Goal: Information Seeking & Learning: Learn about a topic

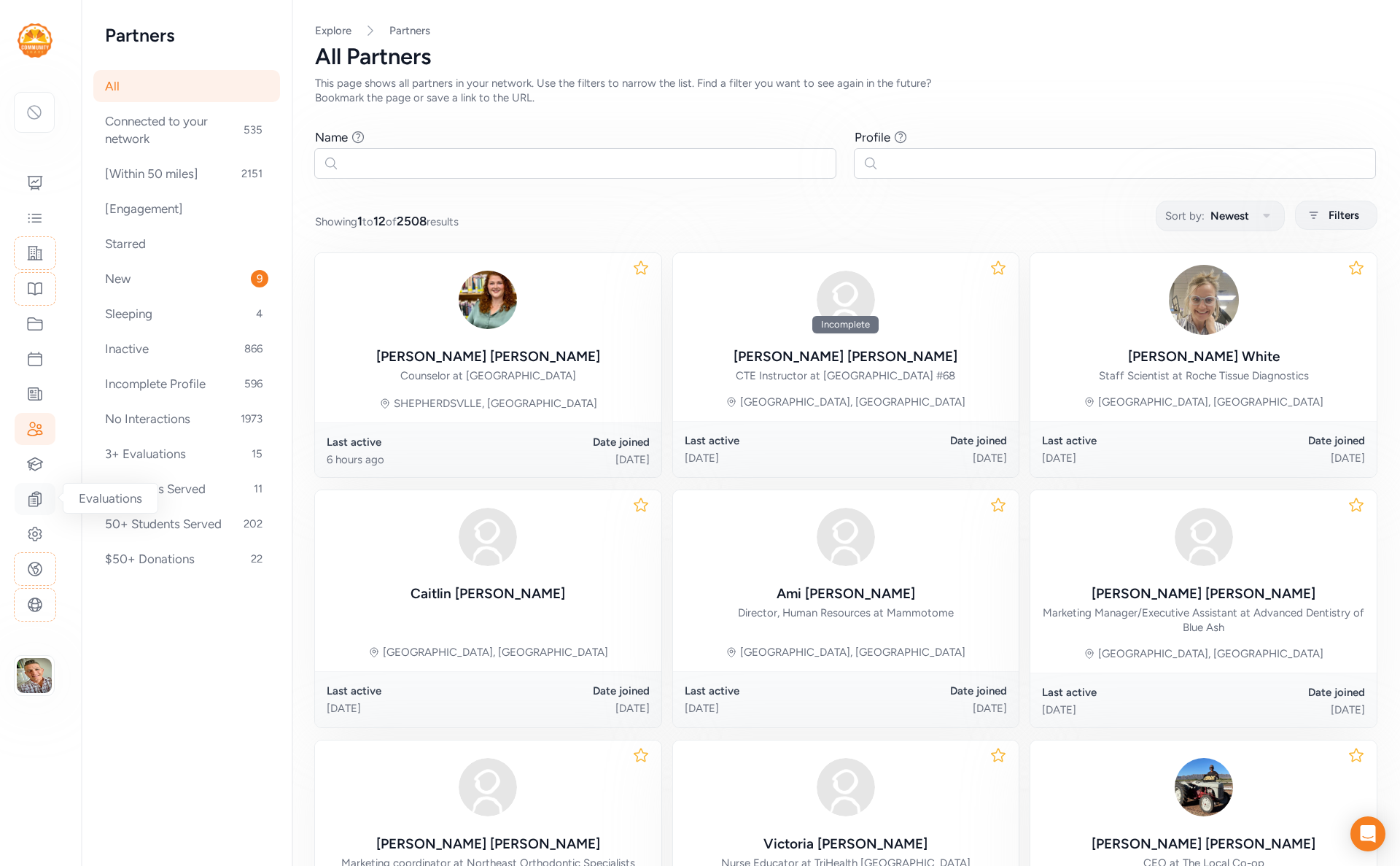
click at [42, 496] on icon at bounding box center [35, 499] width 18 height 18
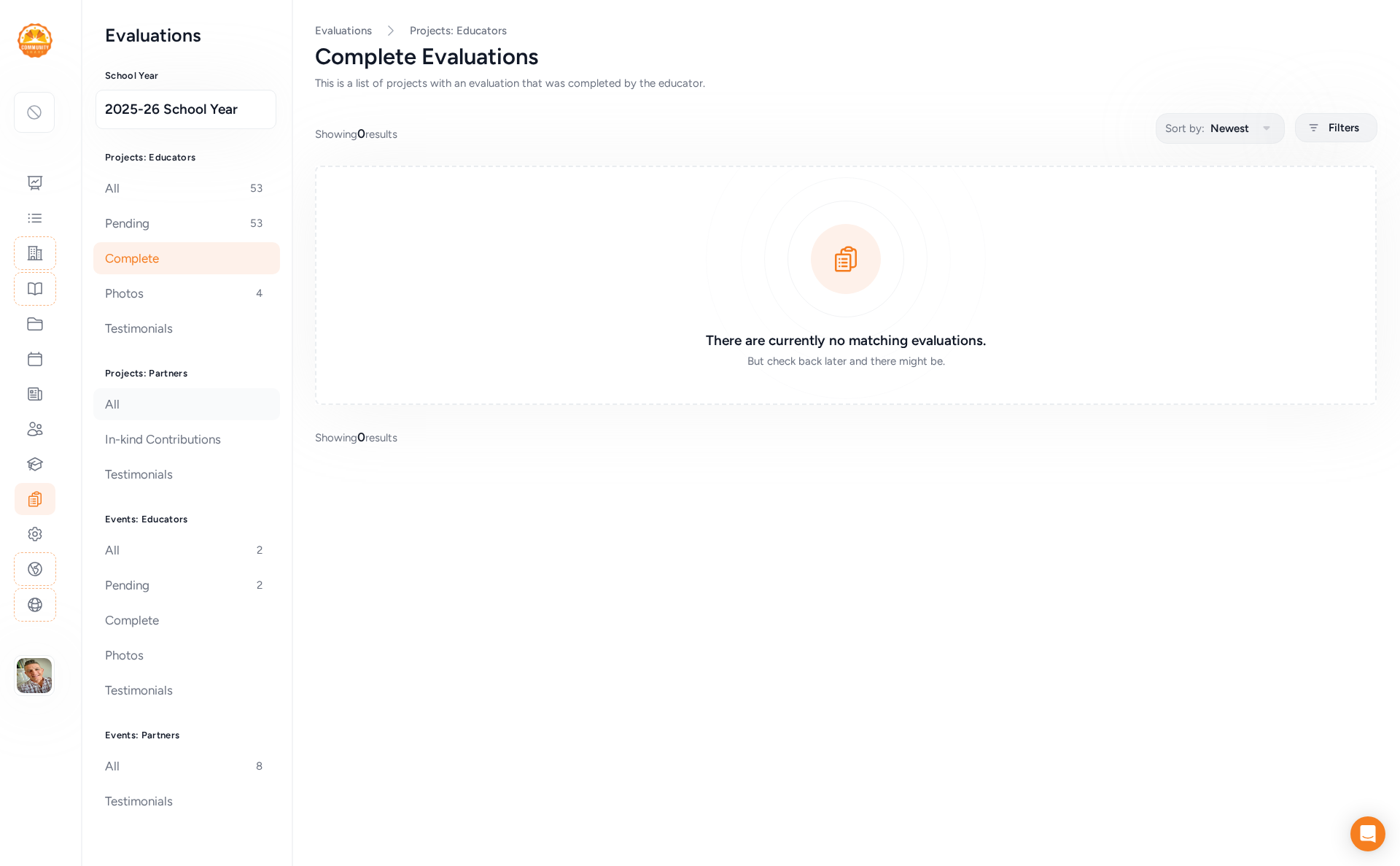
click at [173, 404] on div "All" at bounding box center [187, 404] width 187 height 32
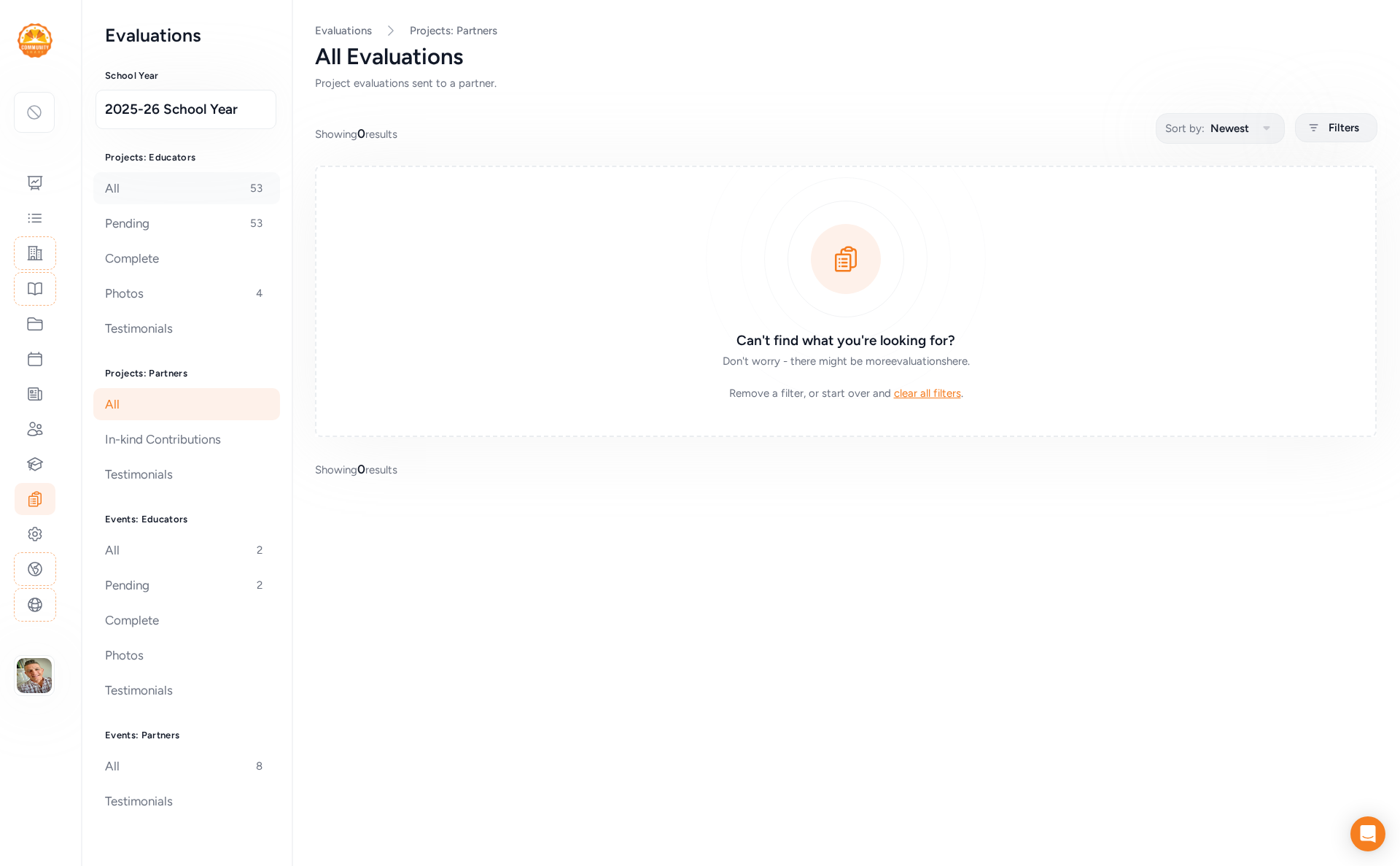
click at [118, 182] on div "All 53" at bounding box center [187, 188] width 187 height 32
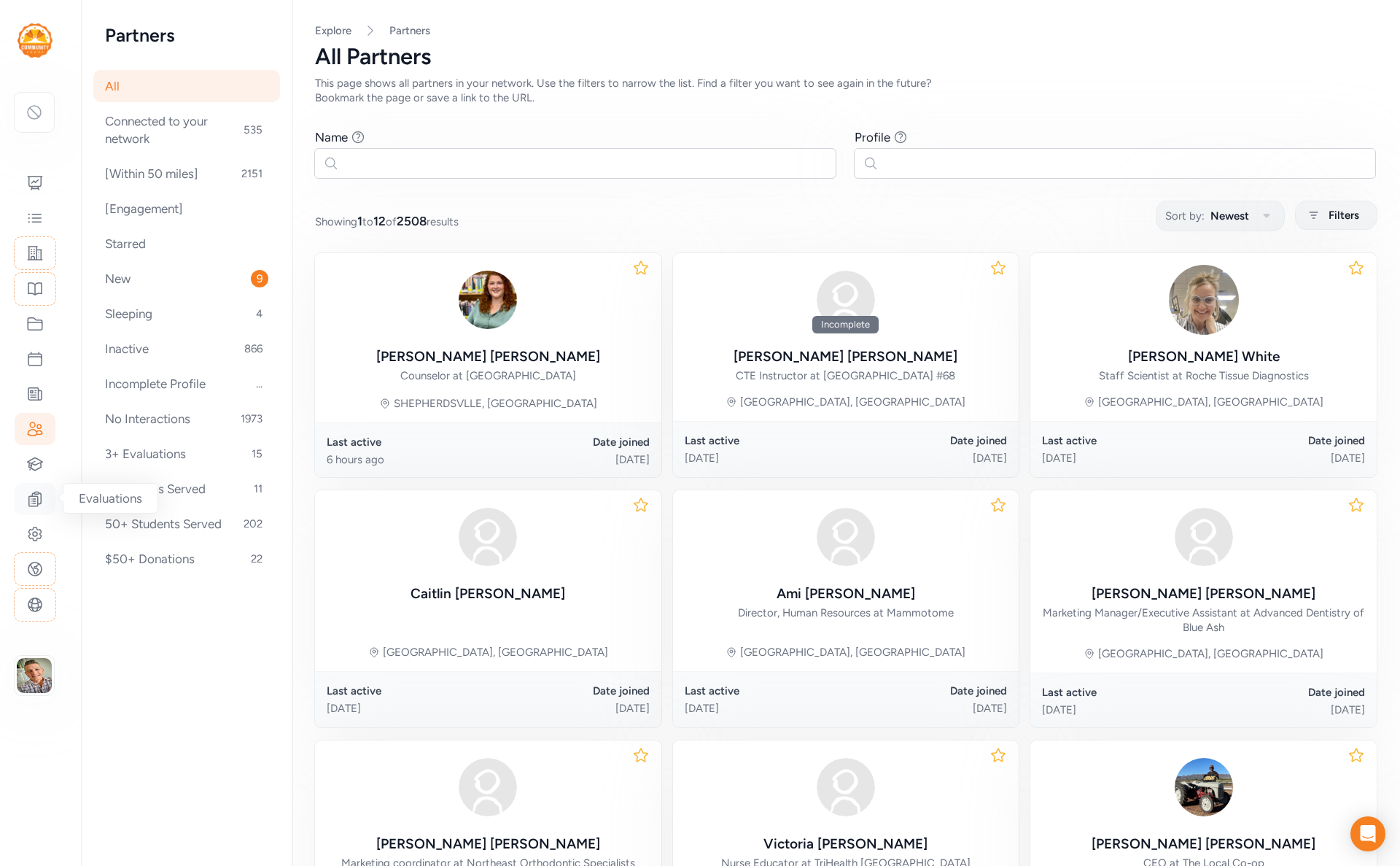
click at [33, 497] on icon at bounding box center [35, 499] width 18 height 18
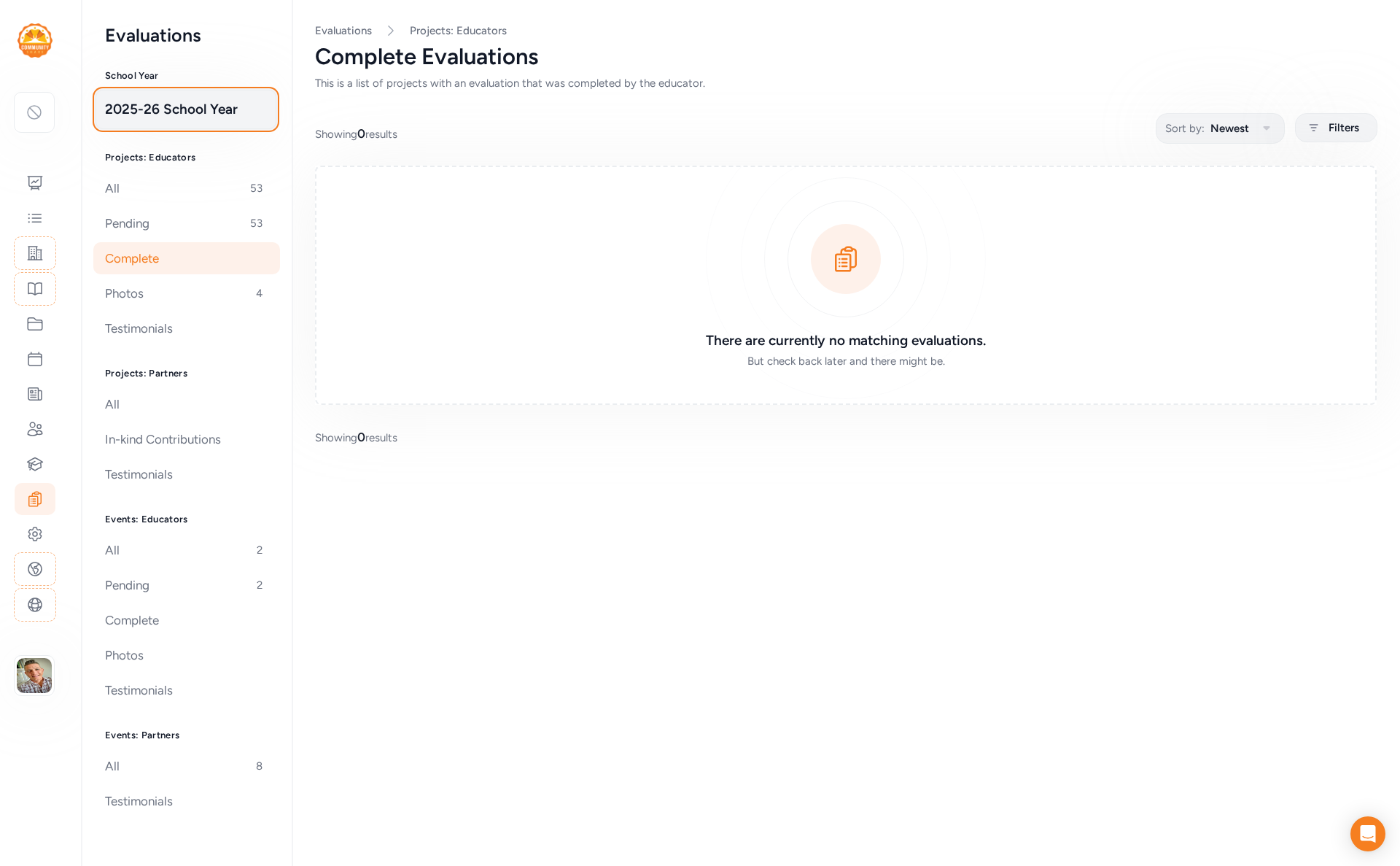
click at [177, 111] on span "2025-26 School Year" at bounding box center [186, 109] width 162 height 21
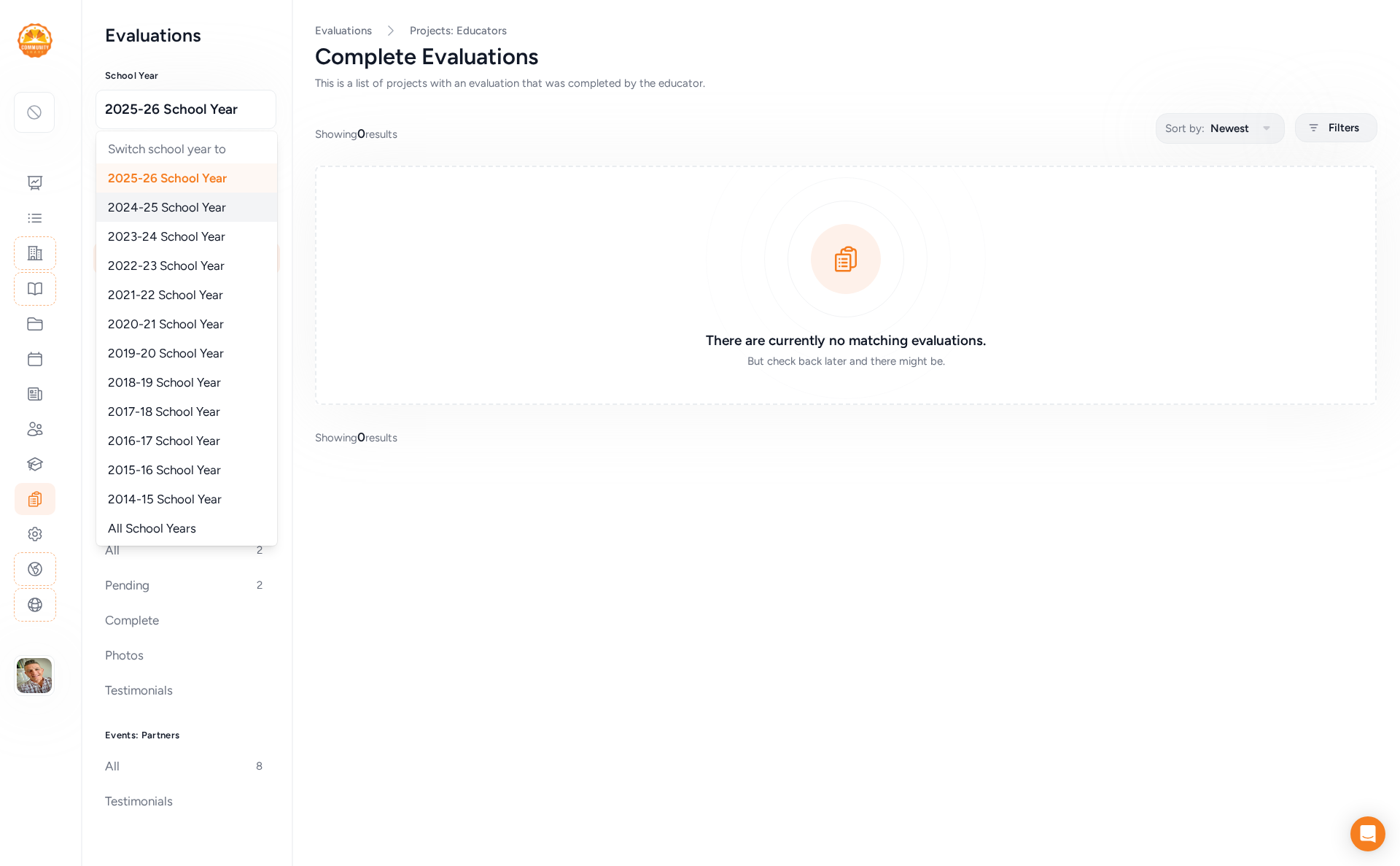
click at [163, 208] on span "2024-25 School Year" at bounding box center [167, 207] width 118 height 14
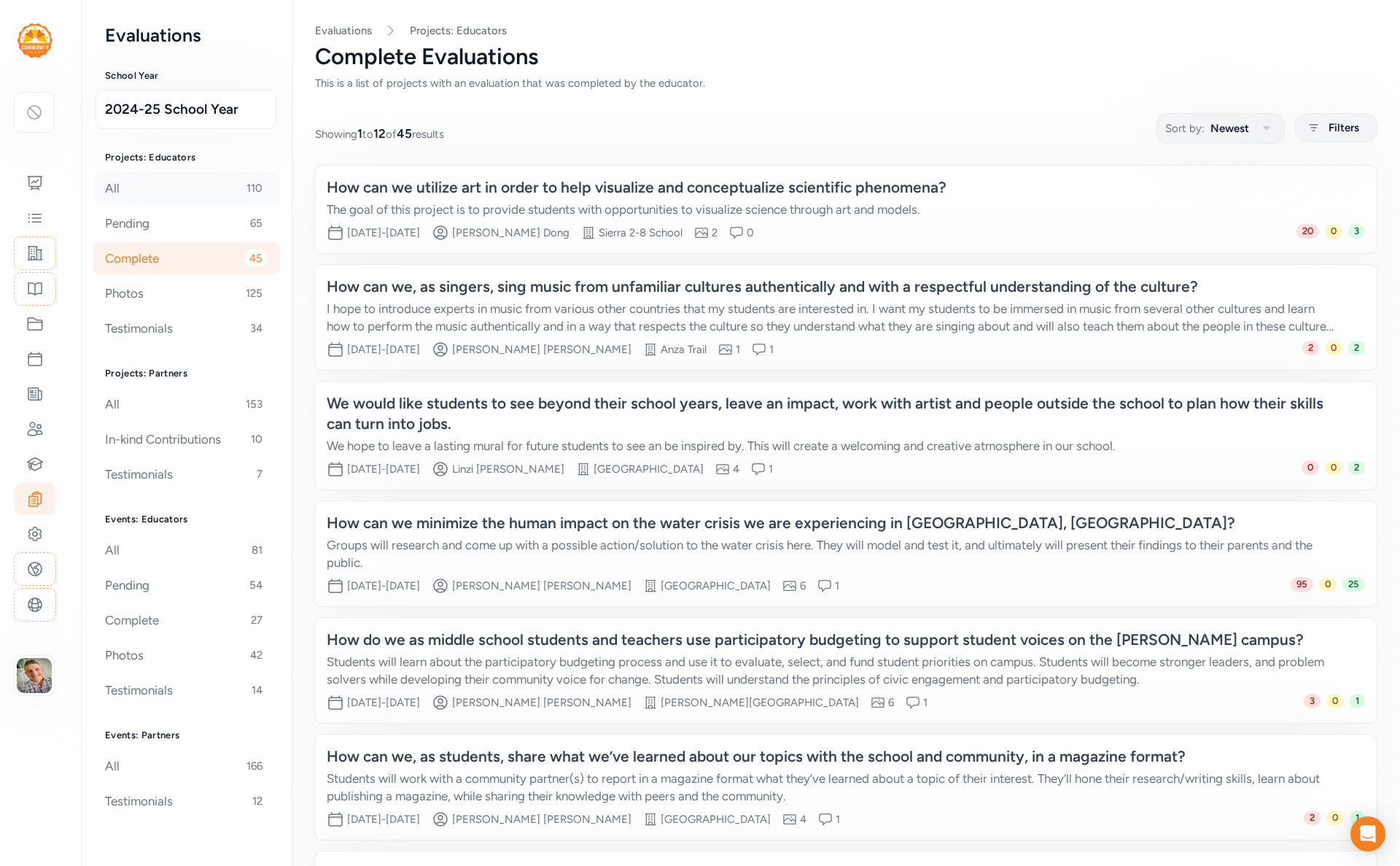
click at [188, 185] on div "All 110" at bounding box center [187, 188] width 187 height 32
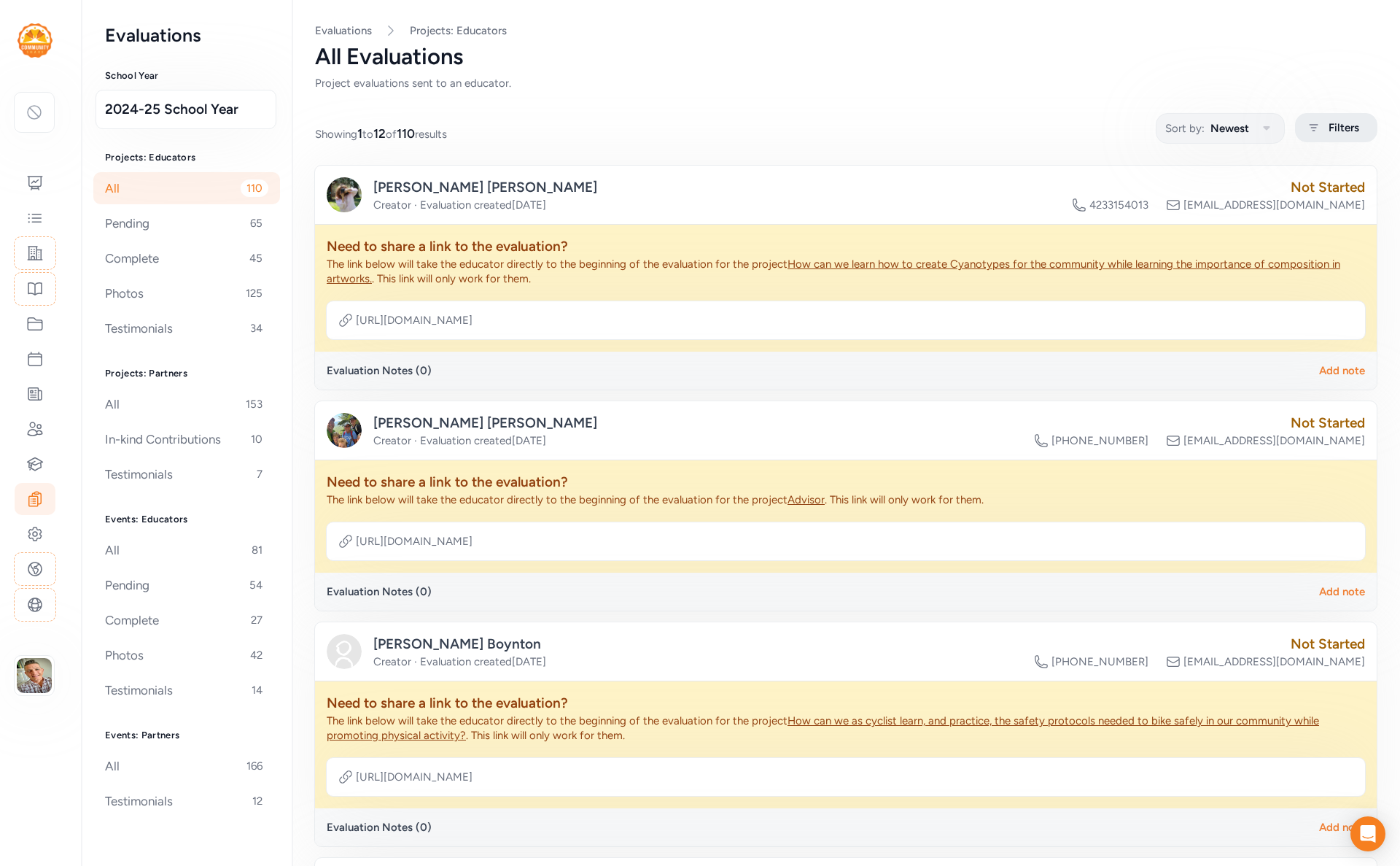
click at [1330, 127] on span "Filters" at bounding box center [1344, 127] width 31 height 18
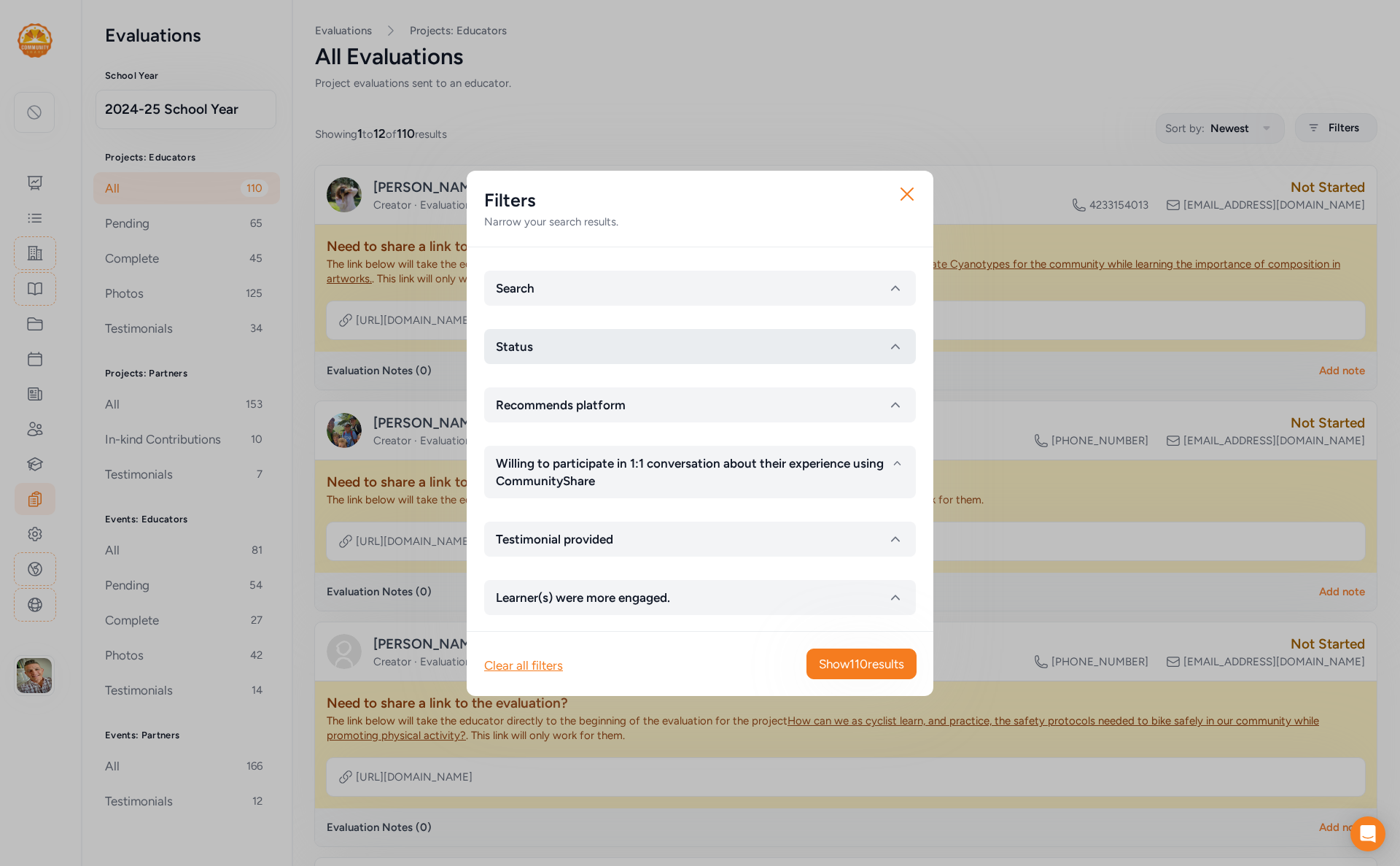
click at [533, 341] on button "Status" at bounding box center [700, 346] width 432 height 35
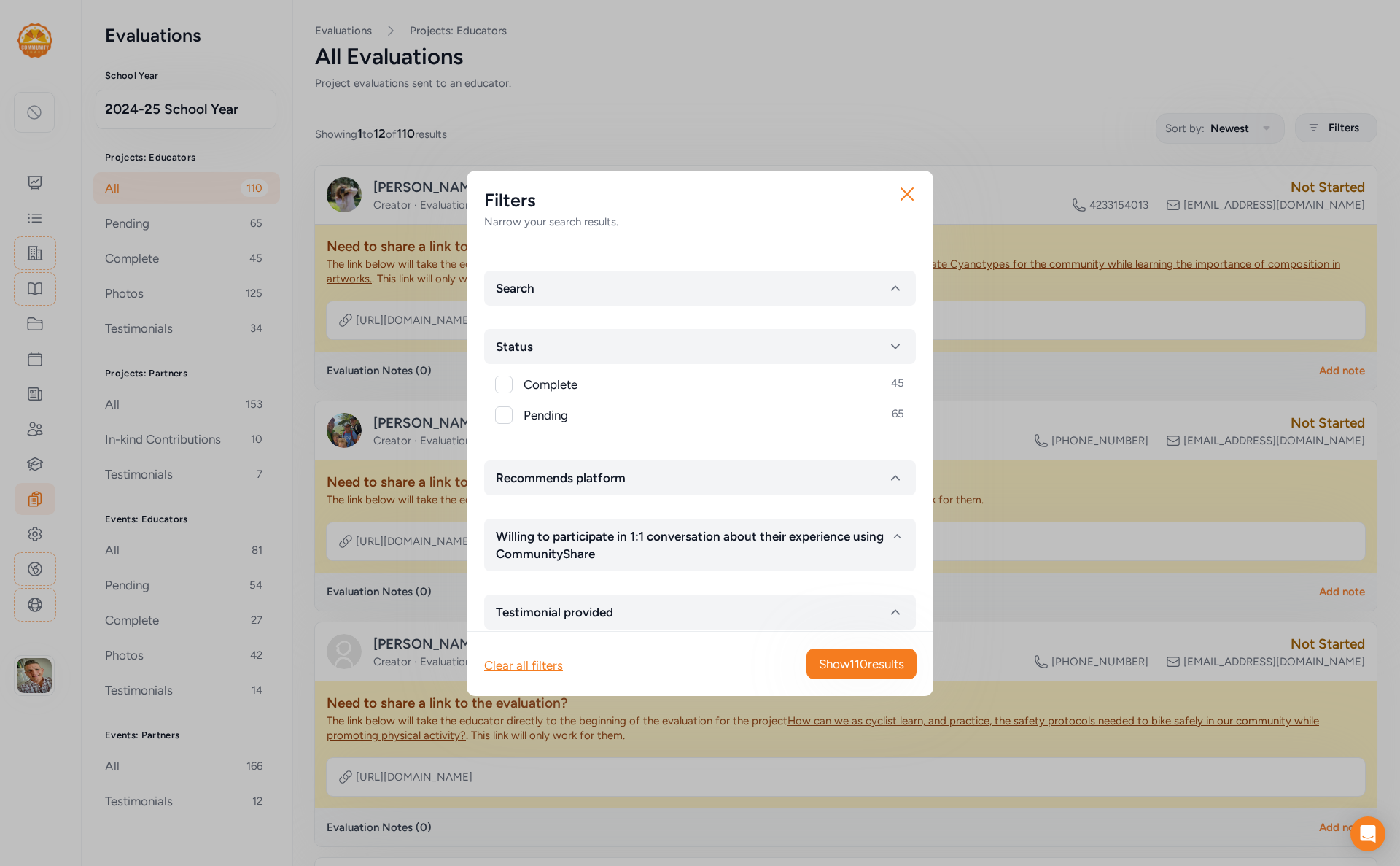
click at [496, 382] on div at bounding box center [504, 385] width 18 height 18
checkbox input "true"
click at [867, 661] on span "Show 45 results" at bounding box center [863, 664] width 83 height 18
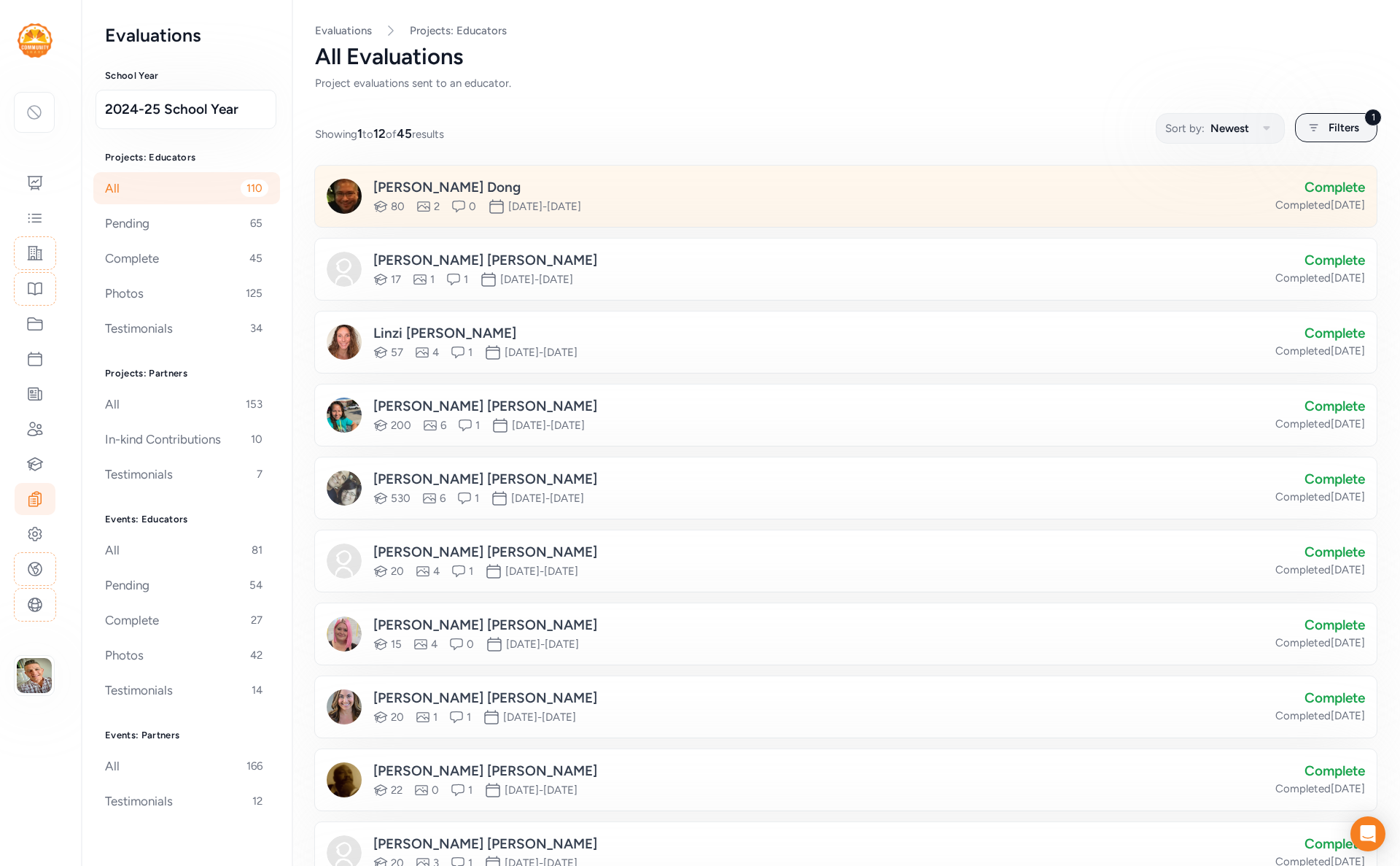
click at [670, 187] on div "Daniel Dong Testimonial 80 Photos 2 Testimonial 0 Date Range Oct 19th, 2024 - M…" at bounding box center [801, 196] width 949 height 38
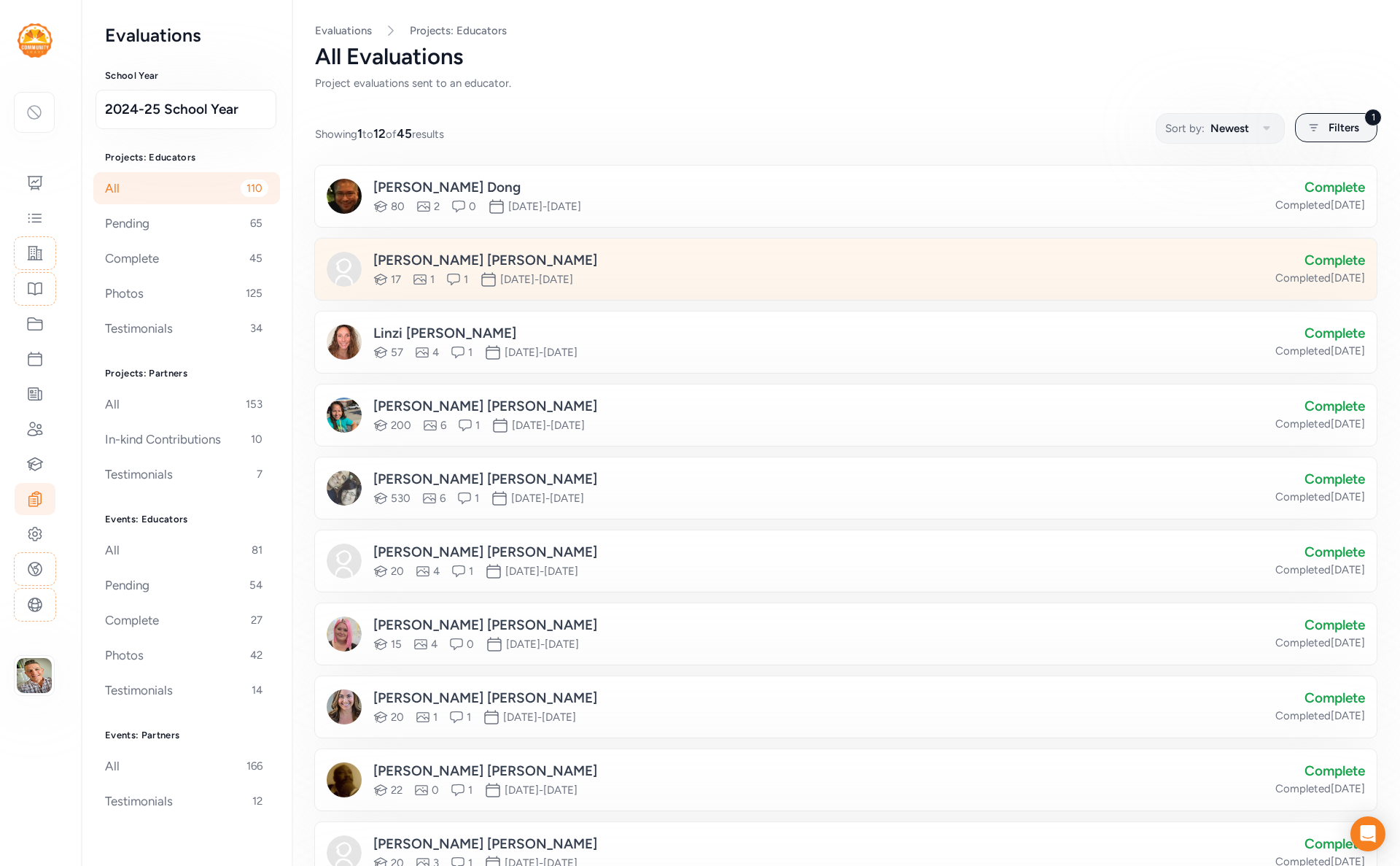
click at [1117, 267] on div "Sara Newton Testimonial 17 Photos 1 Testimonial 1 Date Range Jan 25th, 2025 - M…" at bounding box center [801, 269] width 949 height 38
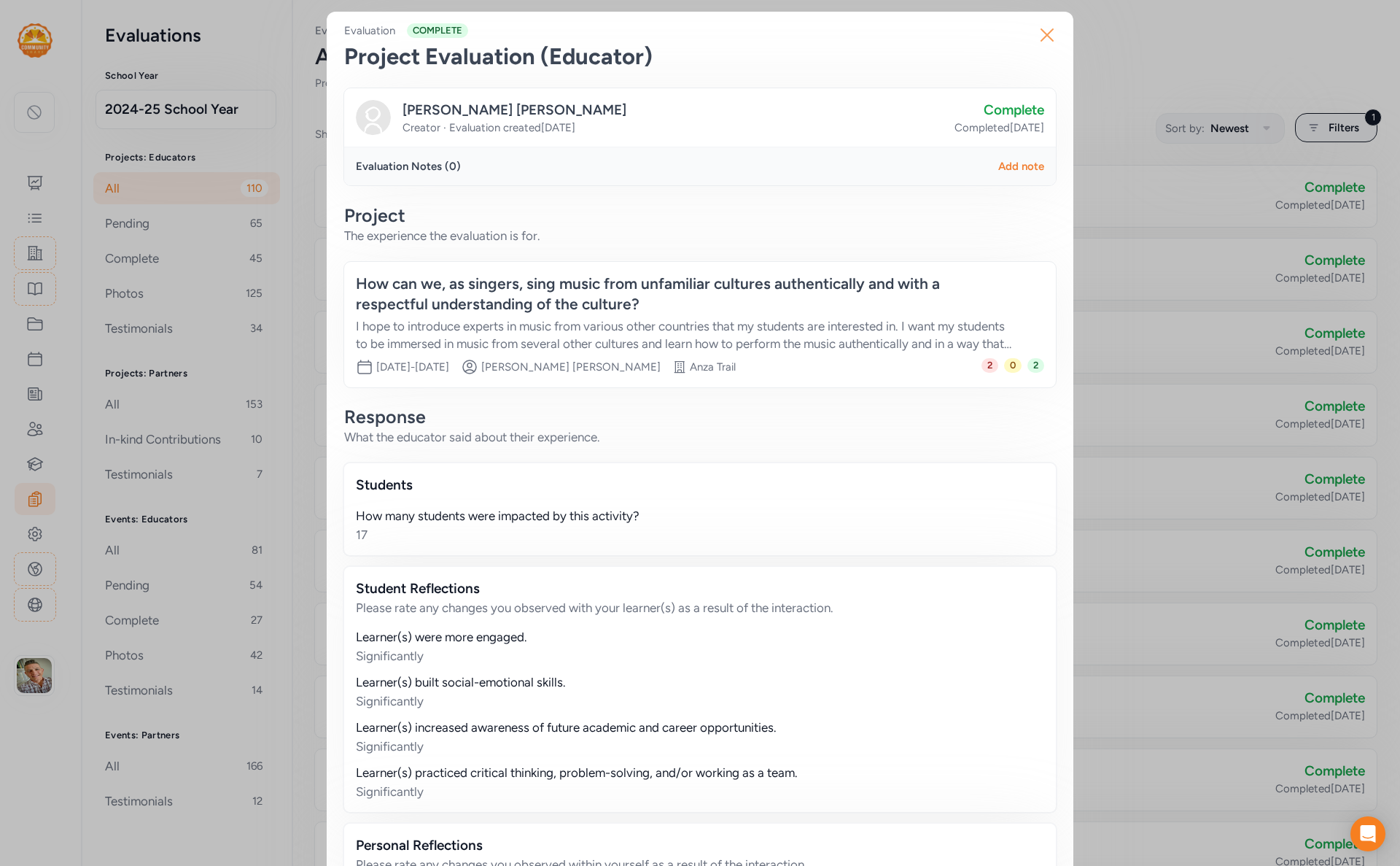
click at [1046, 34] on icon "button" at bounding box center [1047, 35] width 12 height 12
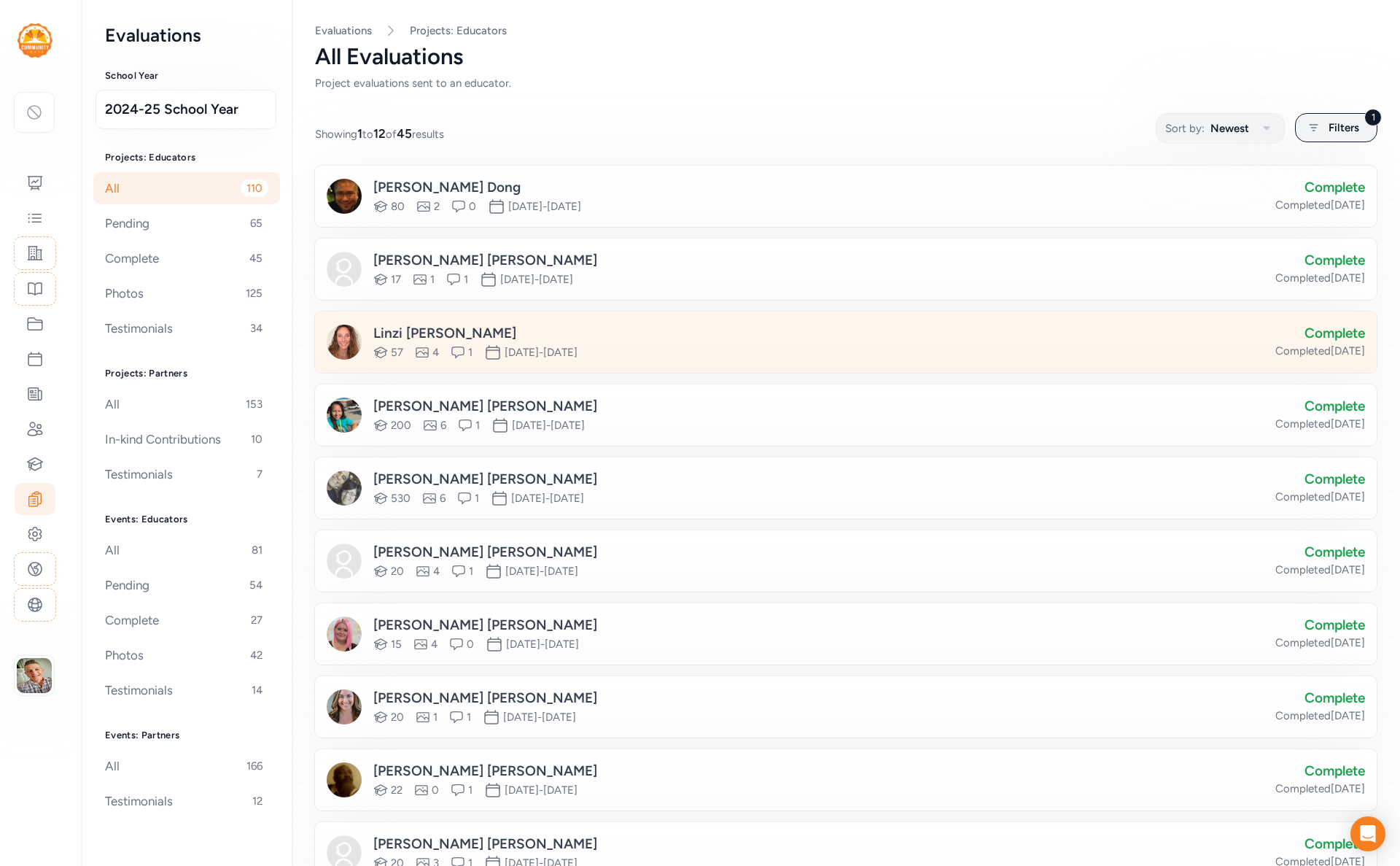
click at [773, 350] on div "Linzi Welch Testimonial 57 Photos 4 Testimonial 1 Date Range Jan 8th, 2025 - Ma…" at bounding box center [801, 342] width 949 height 38
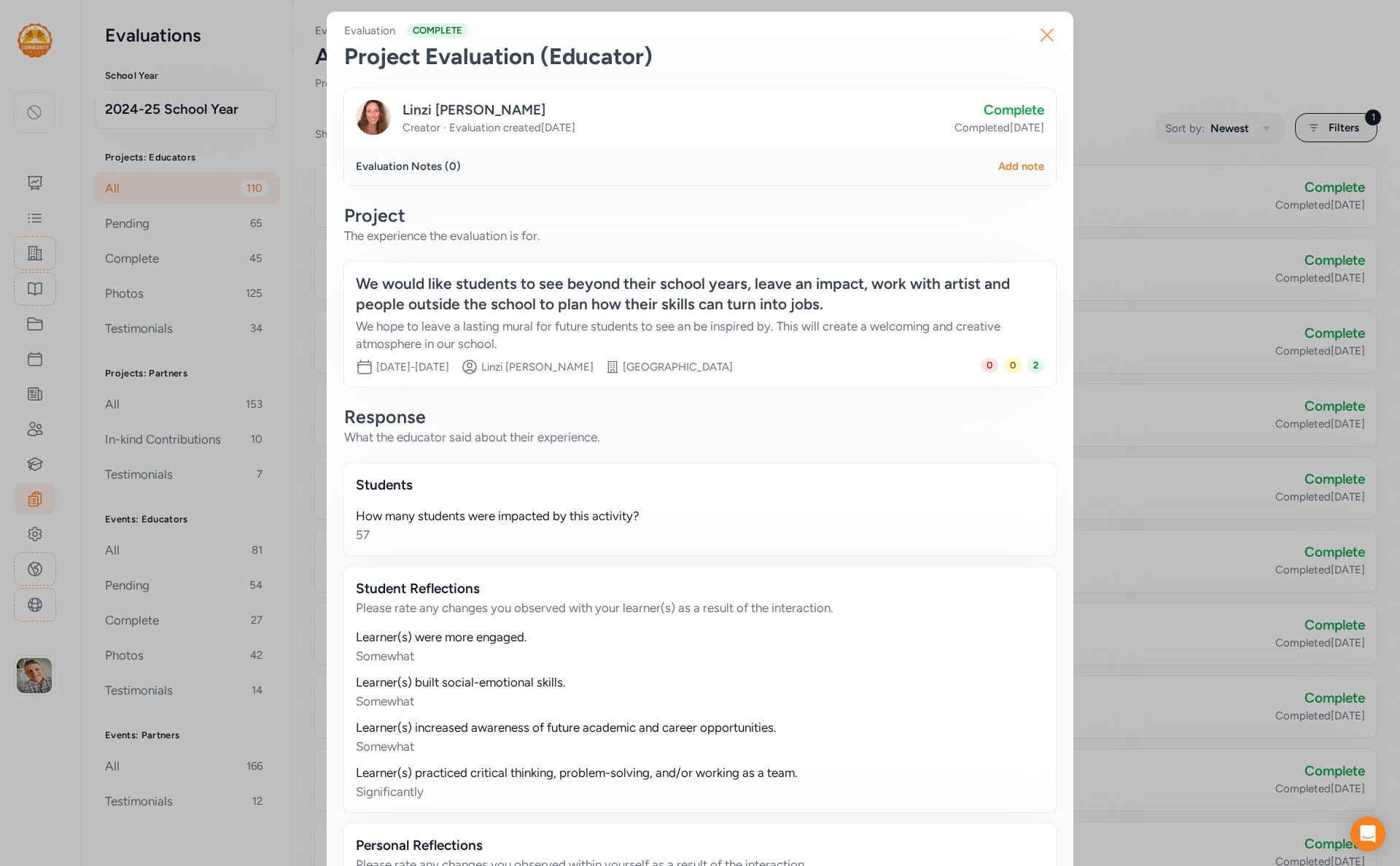
click at [1048, 33] on icon "button" at bounding box center [1047, 35] width 12 height 12
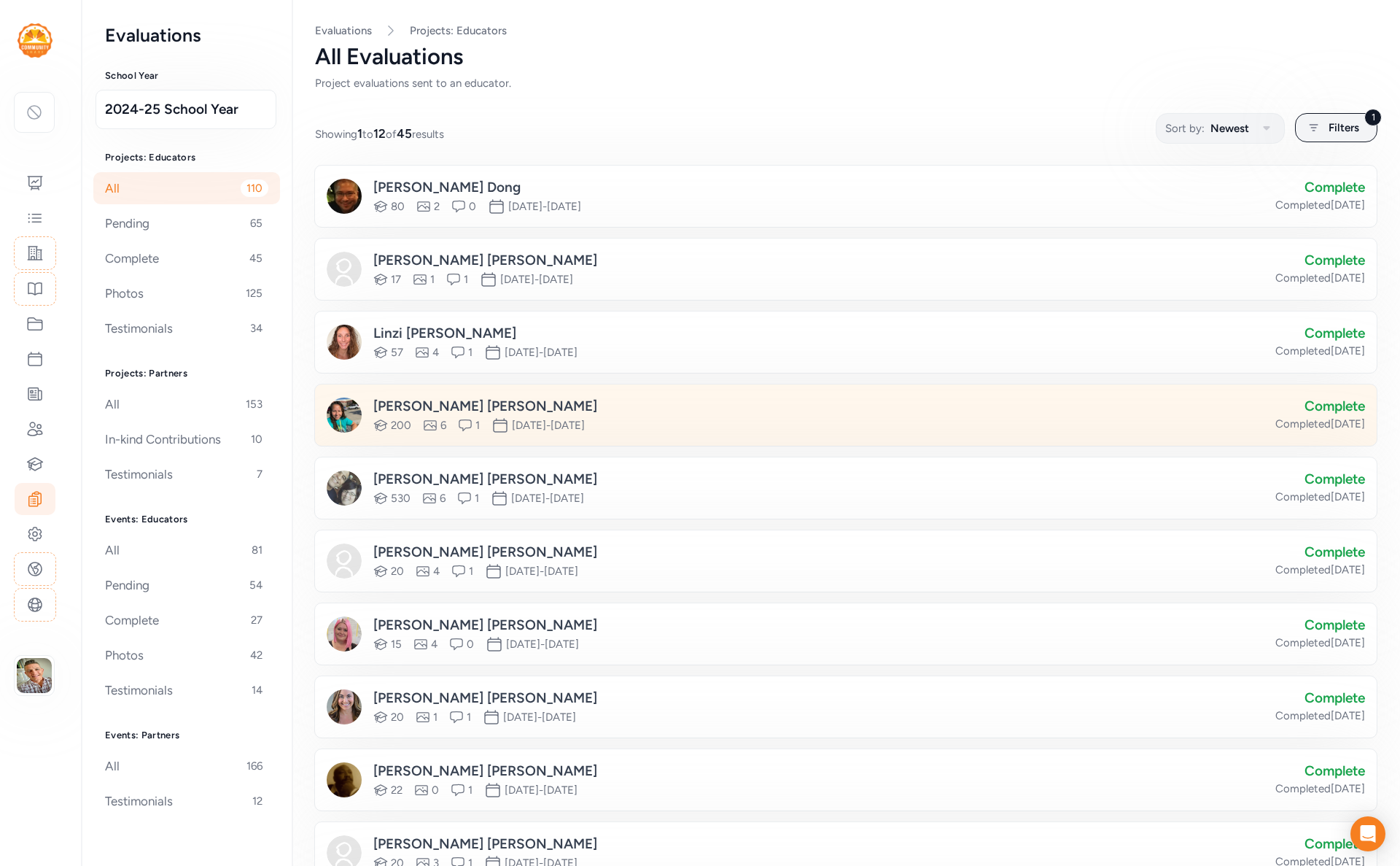
click at [821, 430] on div "Claudia Lemus Testimonial 200 Photos 6 Testimonial 1 Date Range Oct 25th, 2024 …" at bounding box center [801, 415] width 949 height 38
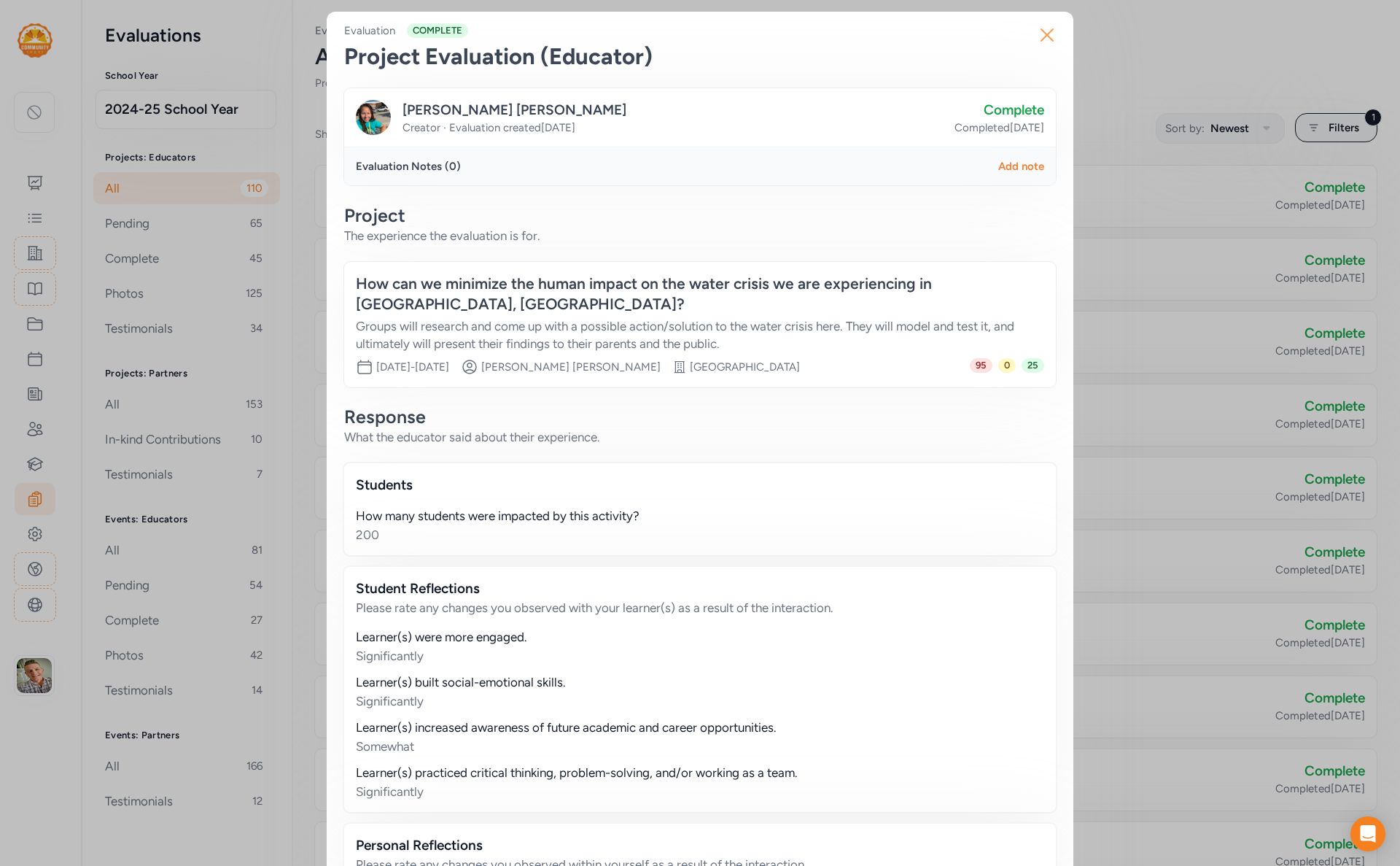
click at [1043, 39] on icon "button" at bounding box center [1047, 35] width 12 height 12
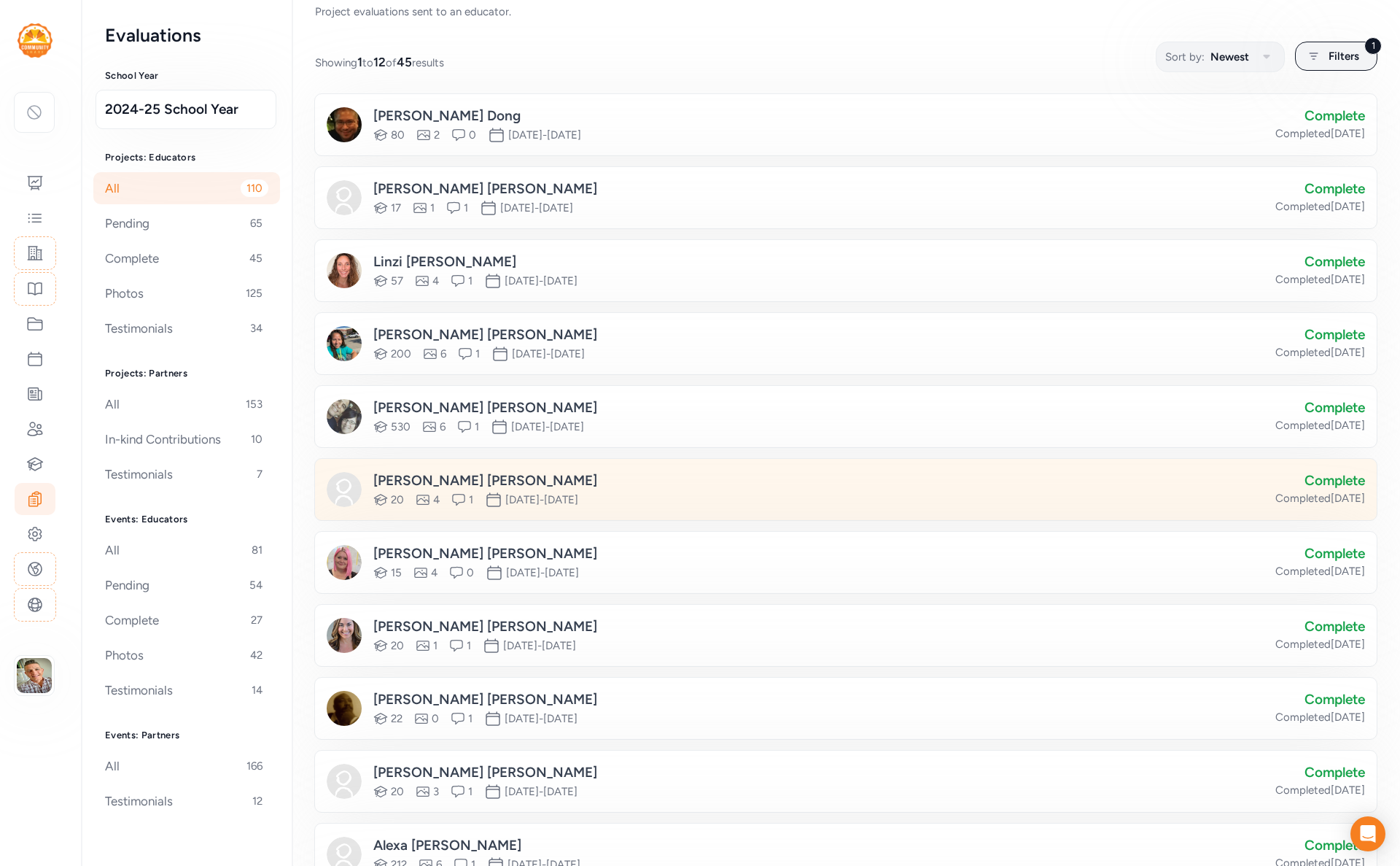
scroll to position [238, 0]
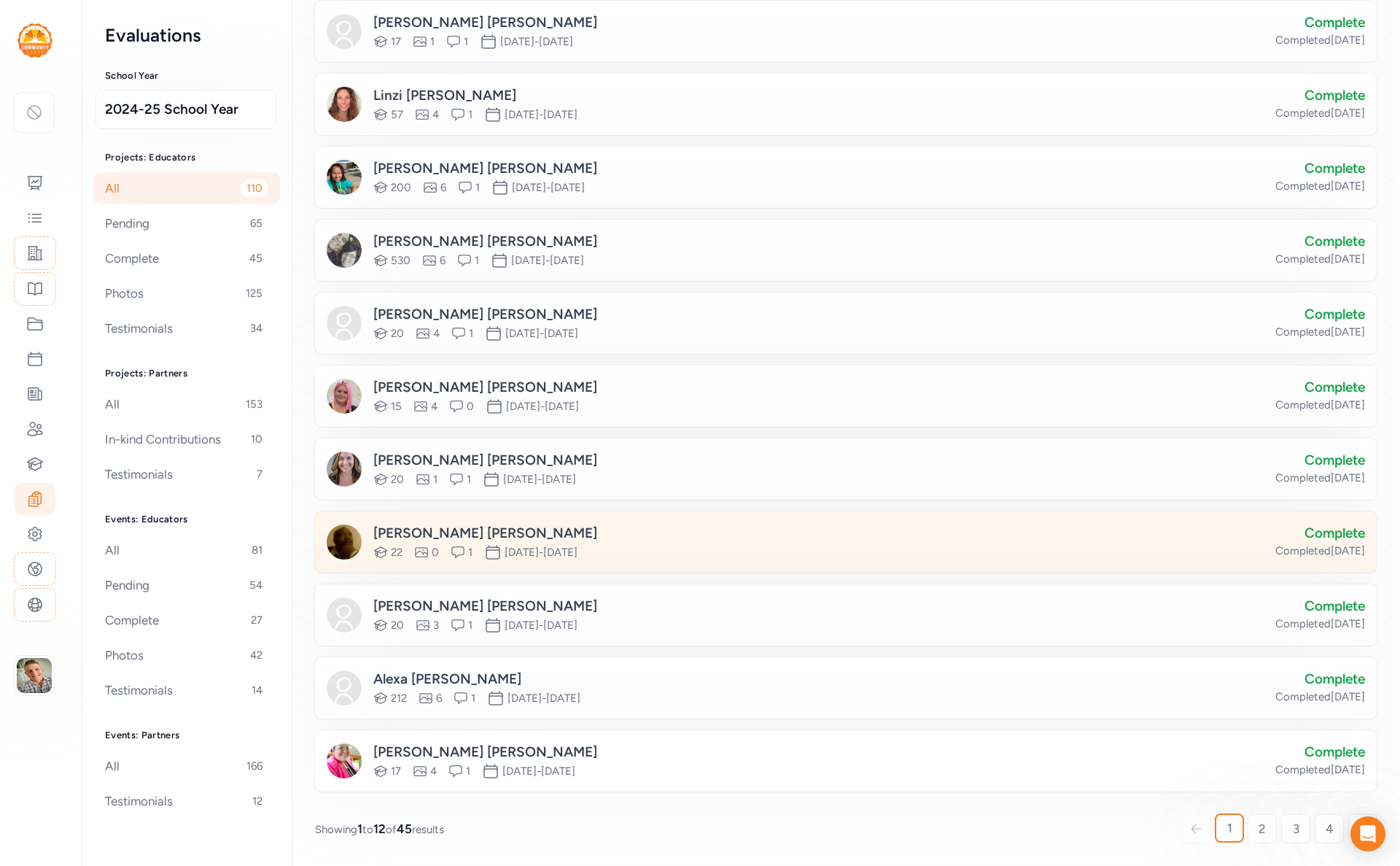
click at [524, 528] on div "Jevon Moore" at bounding box center [486, 533] width 224 height 21
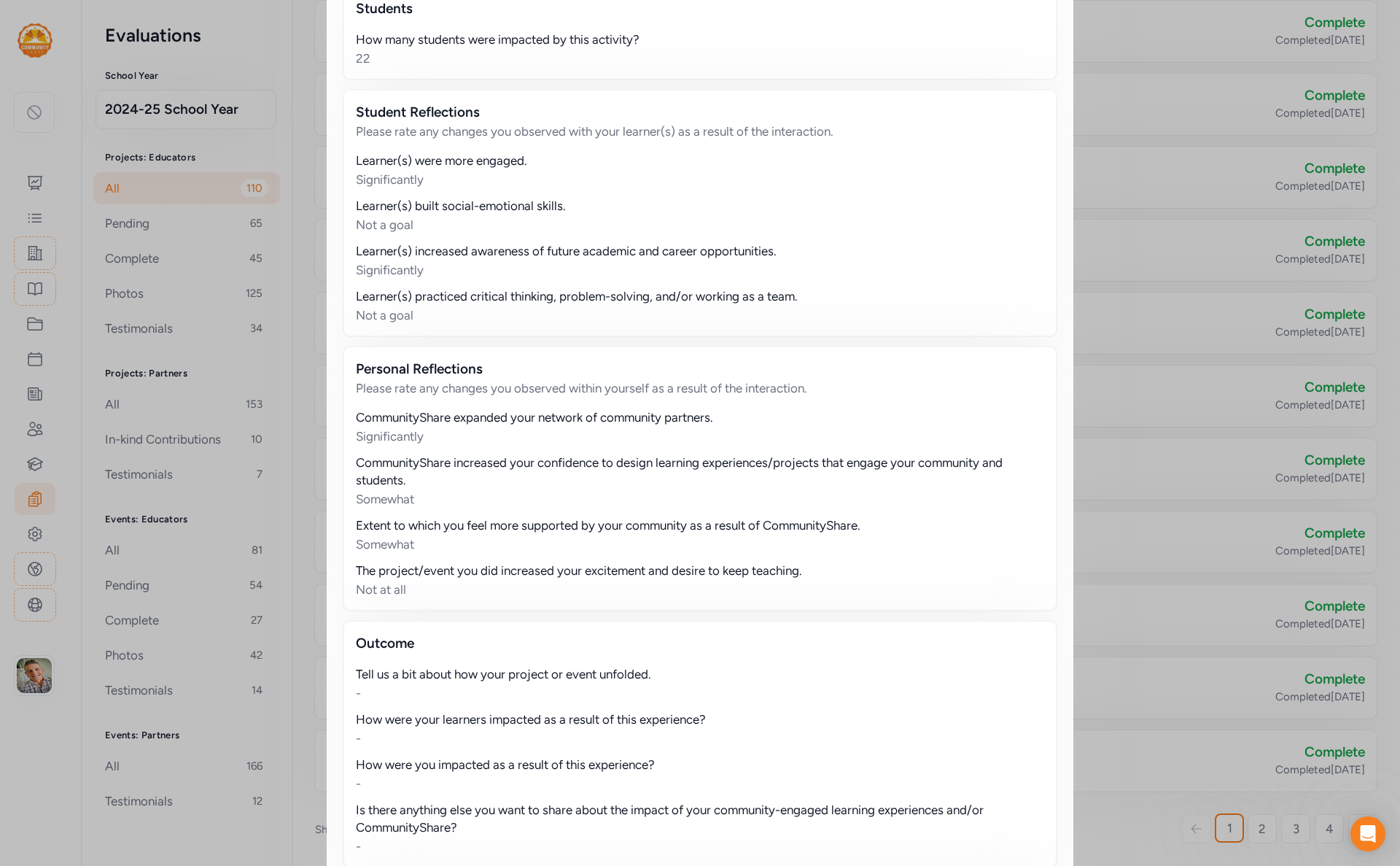
scroll to position [823, 0]
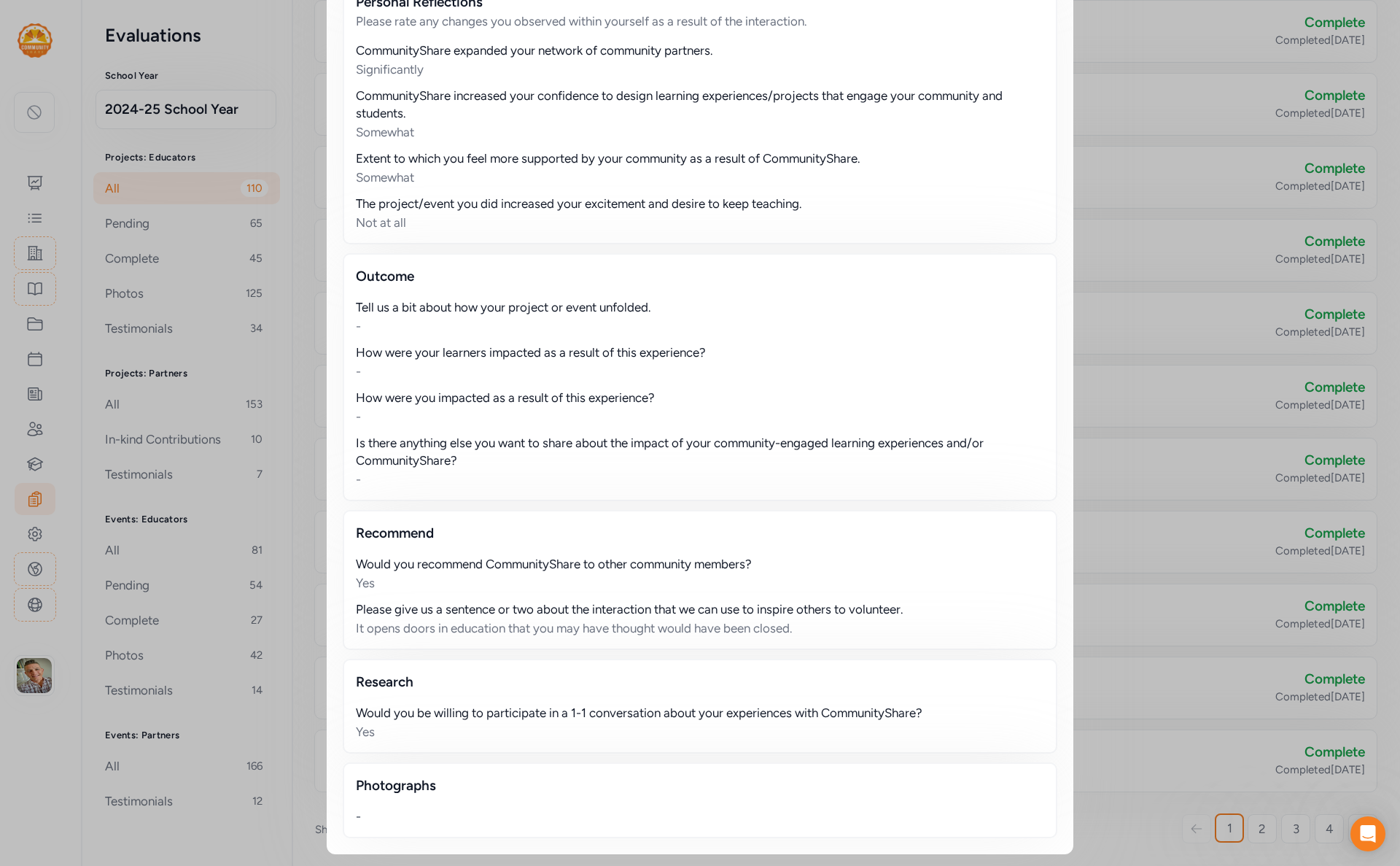
click at [287, 659] on div "Close Evaluation COMPLETE Project Evaluation (Educator) Jevon Moore Creator · E…" at bounding box center [700, 21] width 1400 height 1688
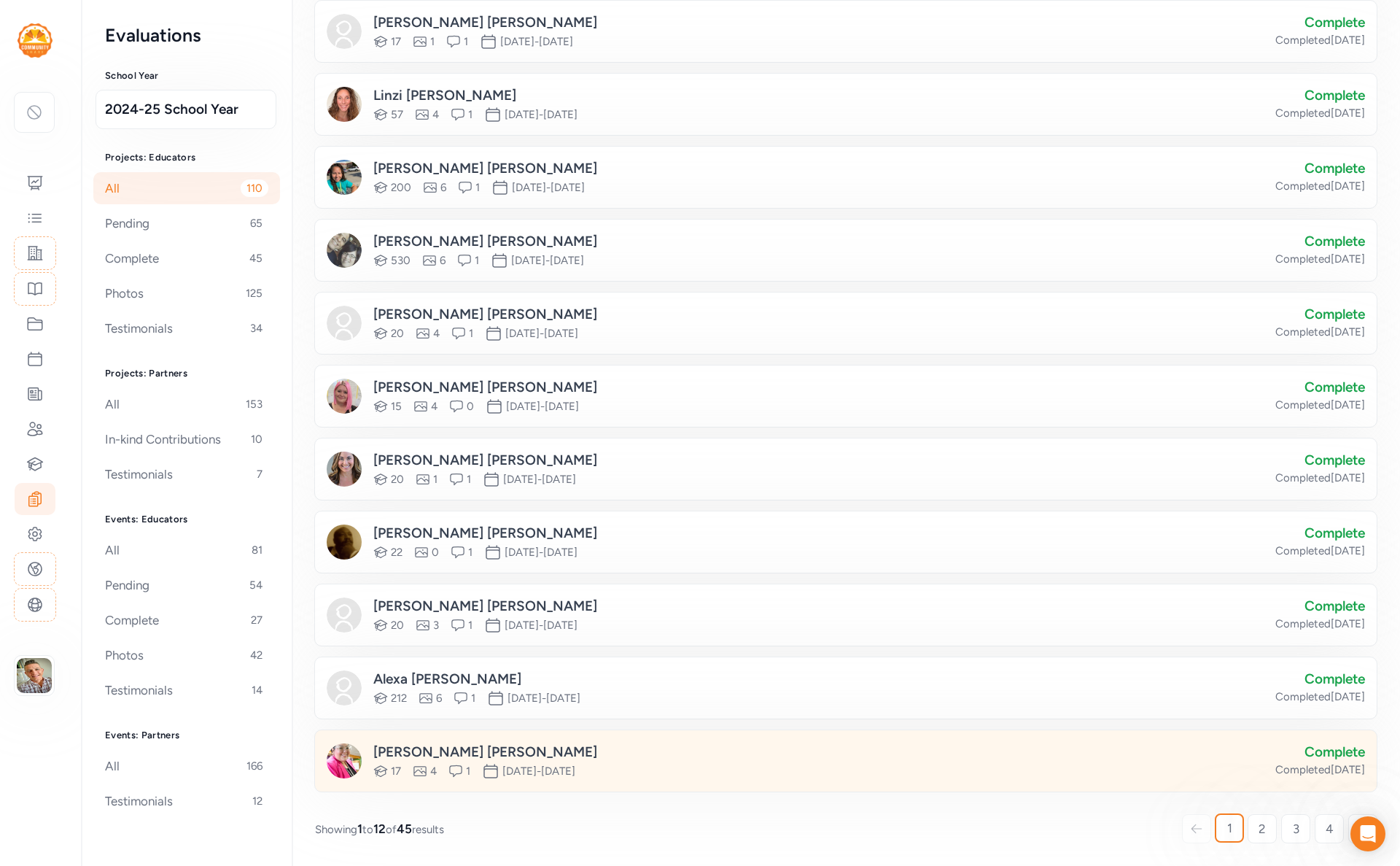
click at [409, 749] on div "Rosa Alvarez" at bounding box center [486, 752] width 224 height 21
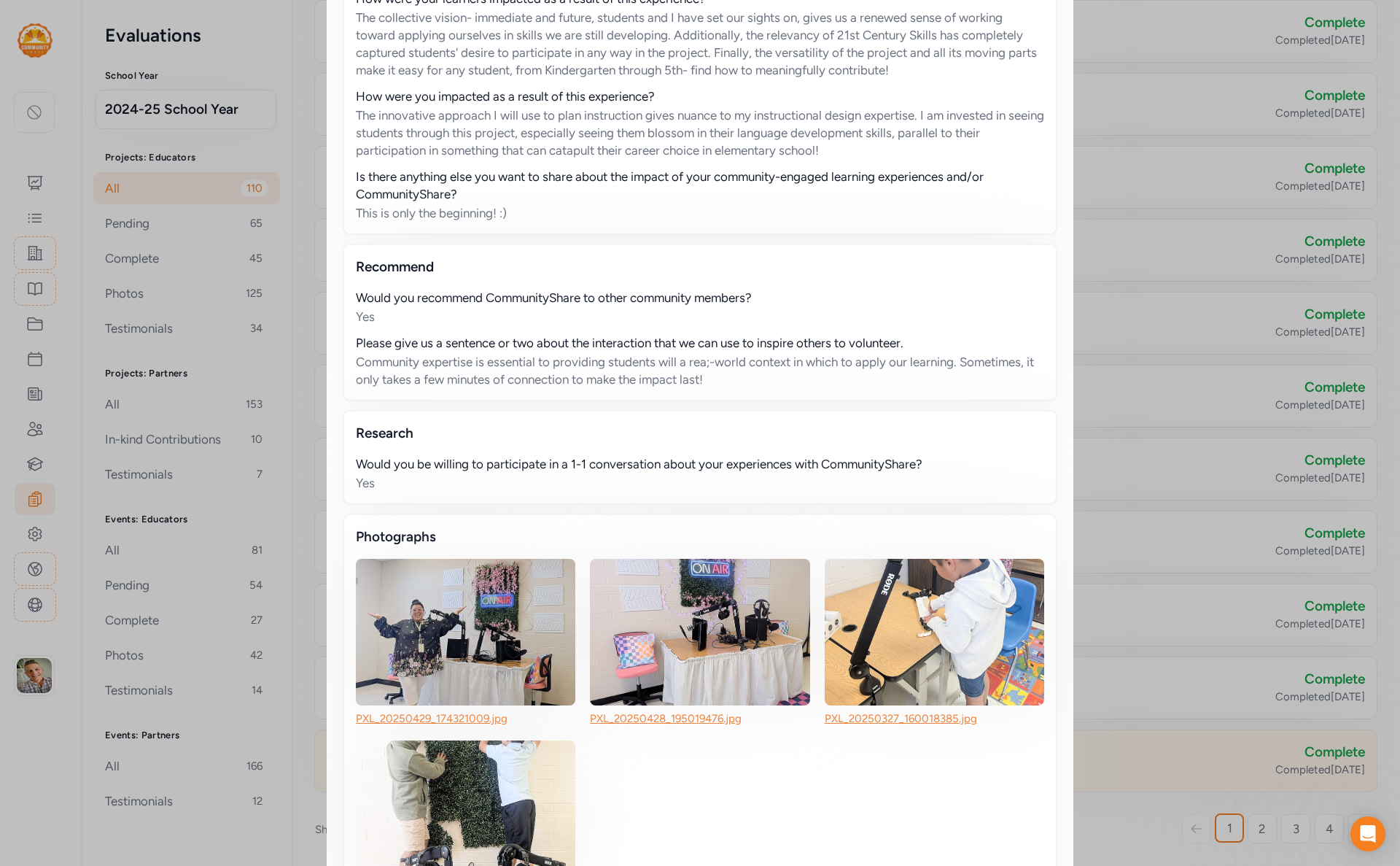
scroll to position [1332, 0]
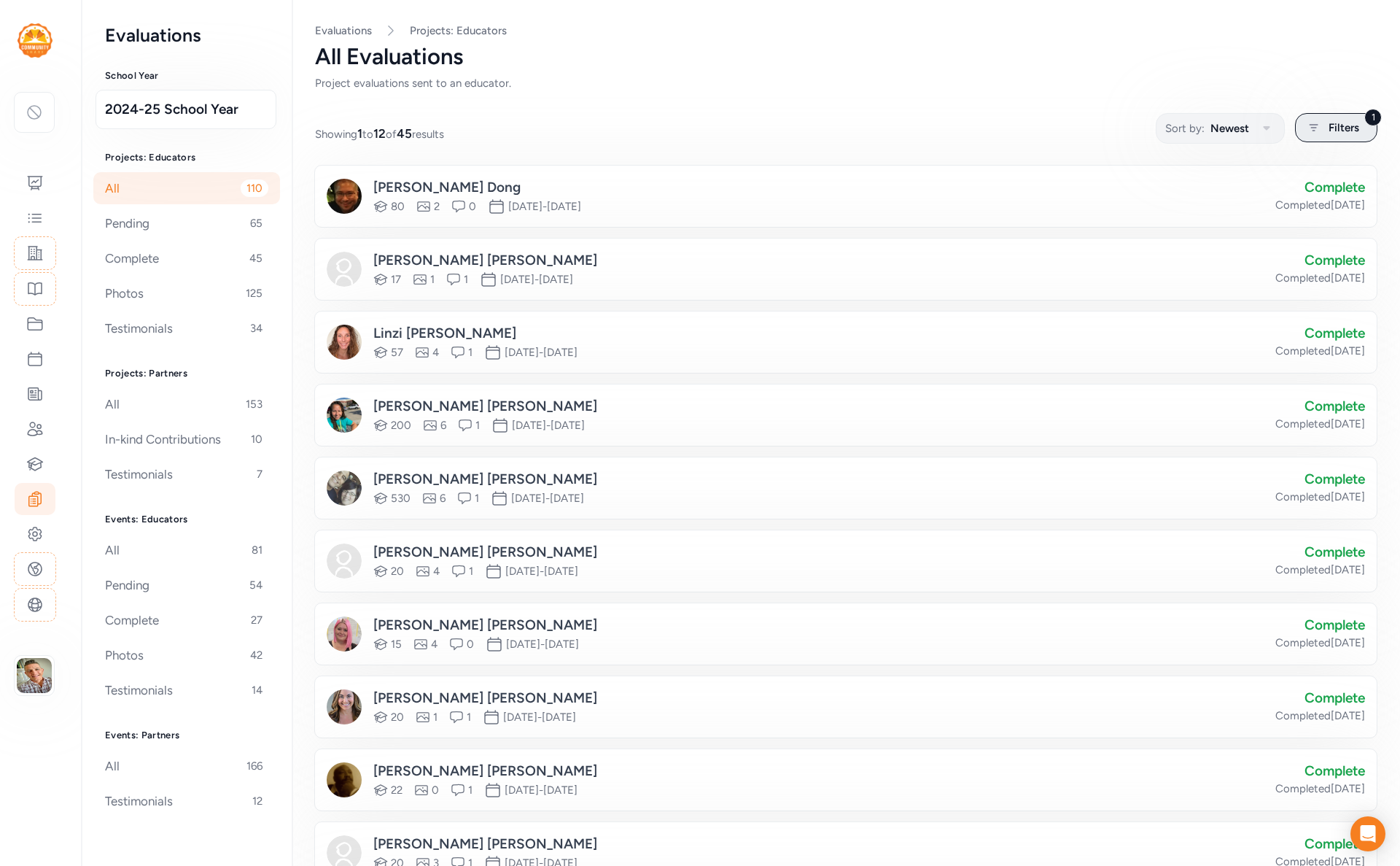
click at [1342, 134] on span "Filters" at bounding box center [1344, 127] width 31 height 18
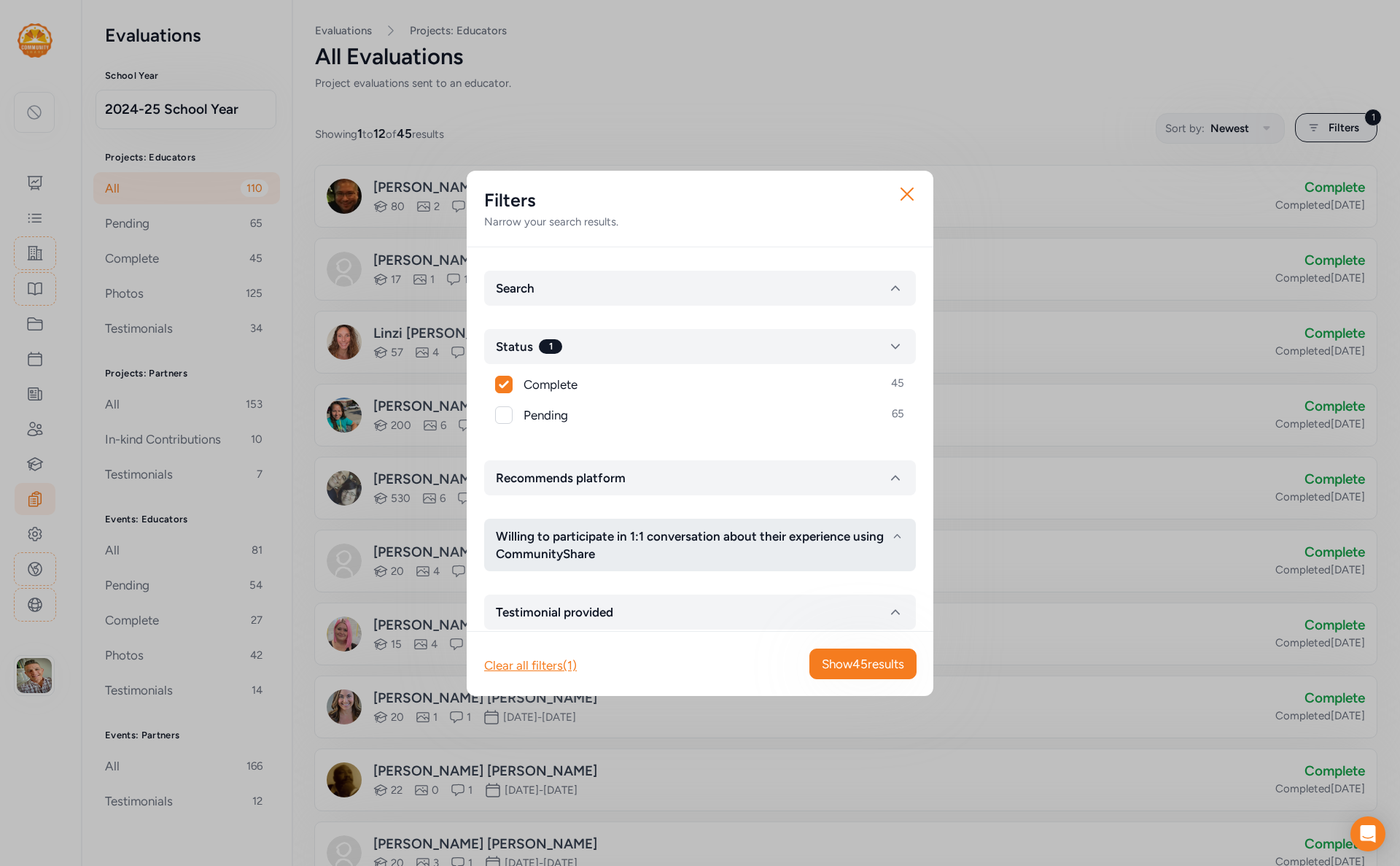
click at [831, 539] on span "Willing to participate in 1:1 conversation about their experience using Communi…" at bounding box center [694, 545] width 395 height 35
click at [502, 595] on div at bounding box center [504, 591] width 18 height 18
checkbox input "true"
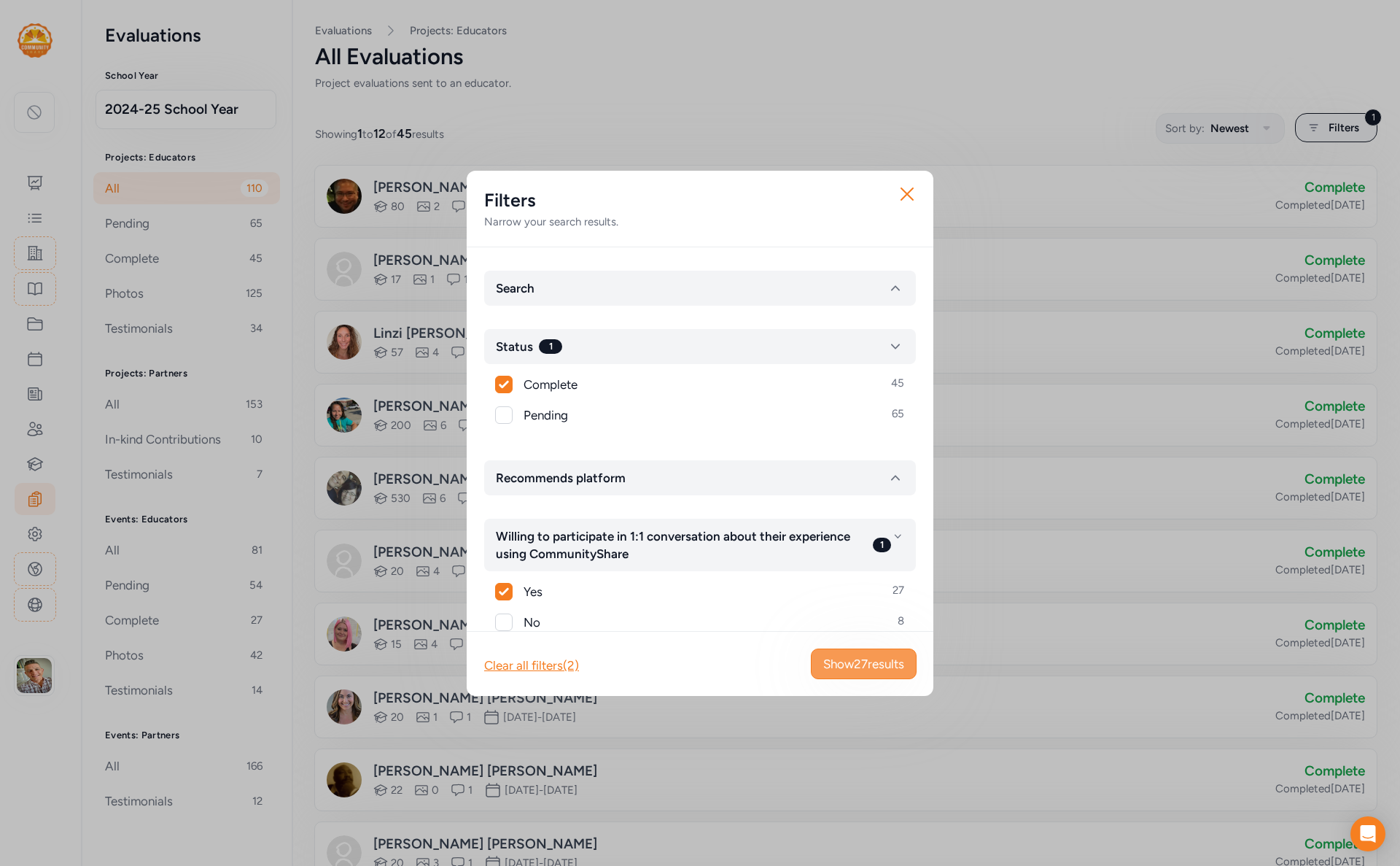
click at [859, 662] on span "Show 27 results" at bounding box center [864, 664] width 81 height 18
